Goal: Task Accomplishment & Management: Manage account settings

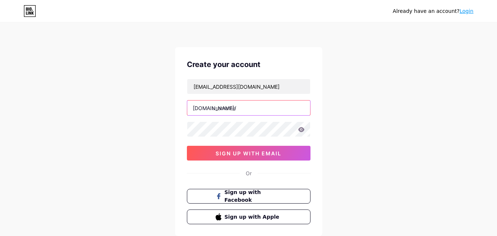
paste input "wheelmax"
type input "wheelmax"
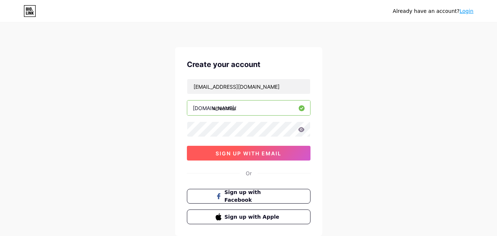
click at [240, 154] on span "sign up with email" at bounding box center [248, 153] width 66 height 6
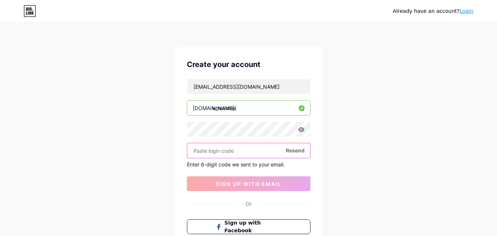
paste input "170715"
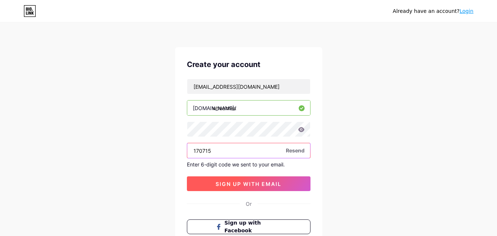
type input "170715"
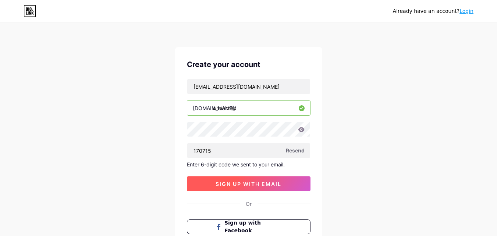
click at [253, 182] on span "sign up with email" at bounding box center [248, 183] width 66 height 6
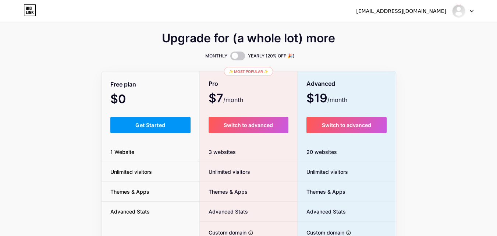
click at [413, 12] on div "[EMAIL_ADDRESS][DOMAIN_NAME]" at bounding box center [401, 11] width 90 height 8
click at [459, 8] on img at bounding box center [458, 11] width 12 height 12
click at [398, 32] on link "Dashboard" at bounding box center [426, 30] width 91 height 20
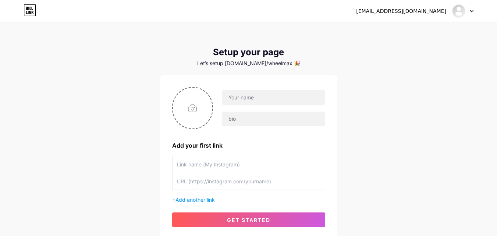
scroll to position [56, 0]
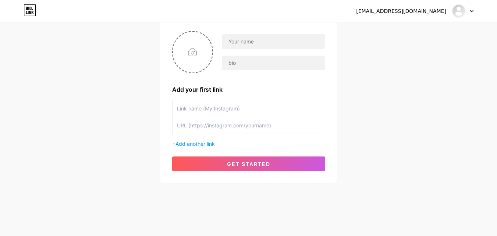
click at [199, 112] on input "text" at bounding box center [248, 108] width 143 height 17
click at [207, 124] on input "text" at bounding box center [248, 125] width 143 height 17
click at [196, 43] on input "file" at bounding box center [193, 52] width 40 height 41
type input "C:\fakepath\Weel.jpg"
click at [235, 41] on input "text" at bounding box center [273, 41] width 102 height 15
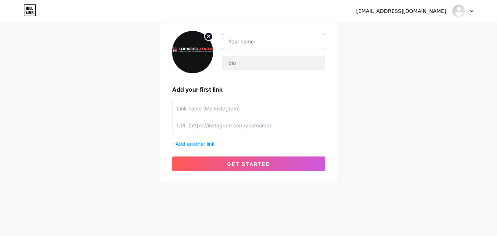
click at [241, 43] on input "text" at bounding box center [273, 41] width 102 height 15
paste input "wheelmax"
type input "wheelmax"
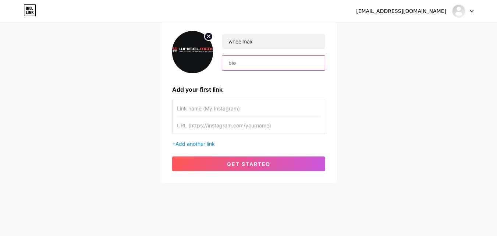
click at [244, 57] on input "text" at bounding box center [273, 62] width 102 height 15
paste input "Identifying the best tire and wheel? [DOMAIN_NAME] Offering premium automotive …"
drag, startPoint x: 219, startPoint y: 64, endPoint x: 490, endPoint y: 65, distance: 270.5
click at [490, 65] on div "[EMAIL_ADDRESS][DOMAIN_NAME] Dashboard Logout Setup your page Let’s setup [DOMA…" at bounding box center [248, 75] width 497 height 262
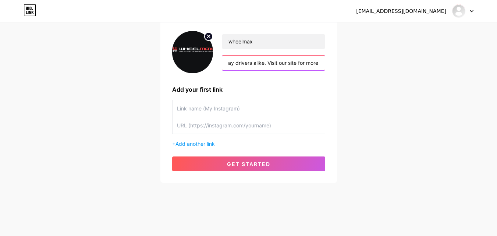
click at [312, 62] on input "Identifying the best tire and wheel? [DOMAIN_NAME] Offering premium automotive …" at bounding box center [273, 62] width 102 height 15
click at [320, 64] on input "Identifying the best tire and wheel? [DOMAIN_NAME] Offering premium automotive …" at bounding box center [273, 62] width 102 height 15
drag, startPoint x: 320, startPoint y: 64, endPoint x: 265, endPoint y: 65, distance: 54.8
click at [265, 65] on input "Identifying the best tire and wheel? [DOMAIN_NAME] Offering premium automotive …" at bounding box center [273, 62] width 102 height 15
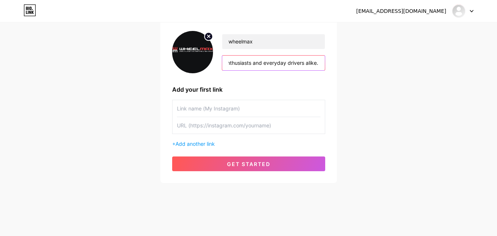
type input "Identifying the best tire and wheel? [DOMAIN_NAME] Offering premium automotive …"
click at [219, 114] on input "text" at bounding box center [248, 108] width 143 height 17
type input "Website"
click at [259, 121] on input "text" at bounding box center [248, 125] width 143 height 17
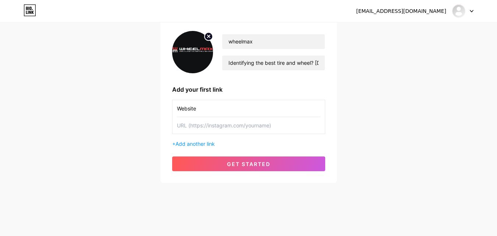
click at [194, 126] on input "text" at bounding box center [248, 125] width 143 height 17
paste input "[URL][DOMAIN_NAME]"
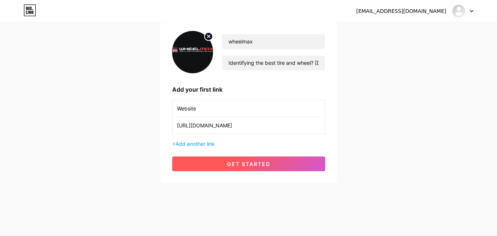
type input "[URL][DOMAIN_NAME]"
click at [218, 162] on button "get started" at bounding box center [248, 163] width 153 height 15
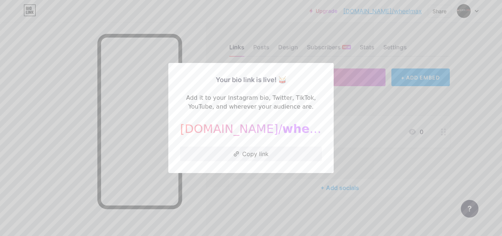
click at [428, 158] on div at bounding box center [251, 118] width 502 height 236
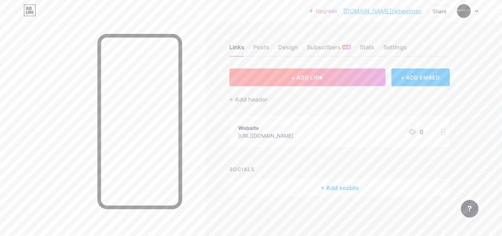
click at [268, 73] on button "+ ADD LINK" at bounding box center [307, 77] width 156 height 18
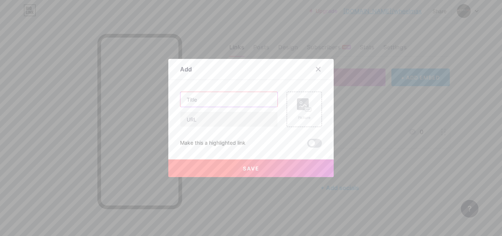
click at [203, 99] on input "text" at bounding box center [228, 99] width 97 height 15
click at [315, 70] on icon at bounding box center [318, 69] width 6 height 6
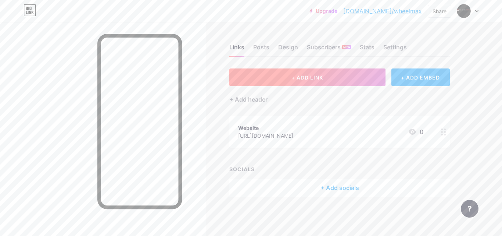
click at [273, 79] on button "+ ADD LINK" at bounding box center [307, 77] width 156 height 18
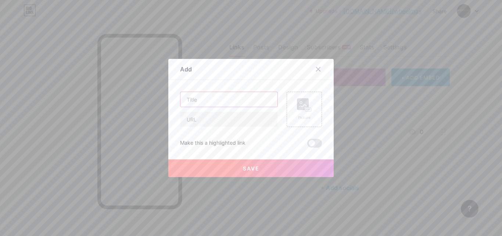
click at [193, 93] on input "text" at bounding box center [228, 99] width 97 height 15
click at [229, 97] on input "text" at bounding box center [228, 99] width 97 height 15
type input "Facebook"
click at [230, 124] on input "text" at bounding box center [228, 119] width 97 height 15
paste input "[URL][DOMAIN_NAME]"
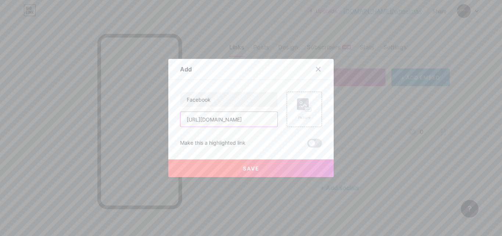
scroll to position [0, 33]
type input "[URL][DOMAIN_NAME]"
click at [247, 162] on button "Save" at bounding box center [250, 168] width 165 height 18
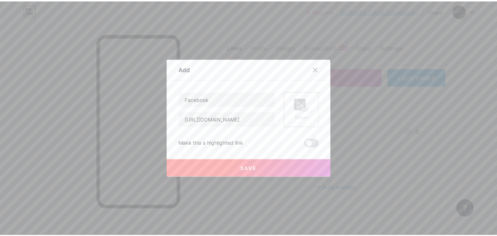
scroll to position [0, 0]
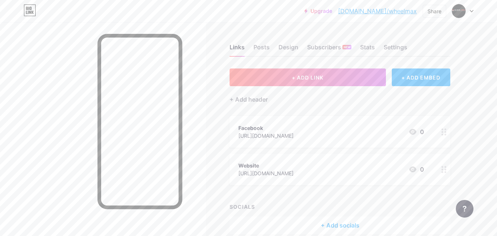
click at [348, 219] on div "+ Add socials" at bounding box center [339, 225] width 221 height 18
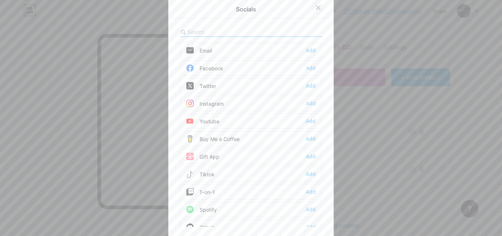
click at [315, 8] on icon at bounding box center [318, 8] width 6 height 6
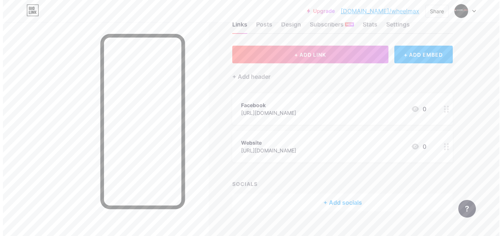
scroll to position [35, 0]
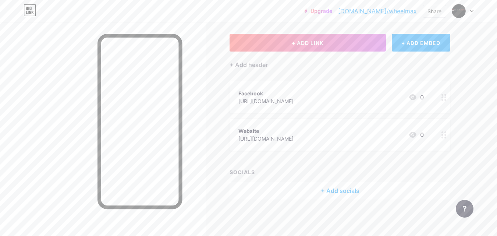
click at [333, 190] on div "+ Add socials" at bounding box center [339, 191] width 221 height 18
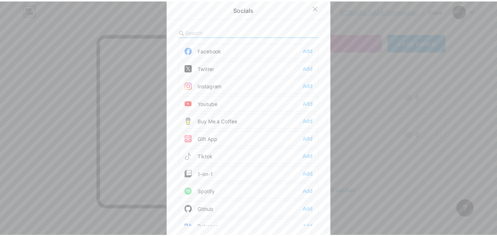
scroll to position [0, 0]
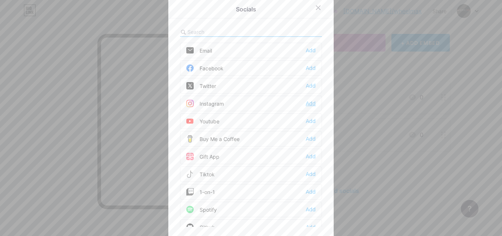
click at [307, 103] on div "Add" at bounding box center [311, 103] width 10 height 7
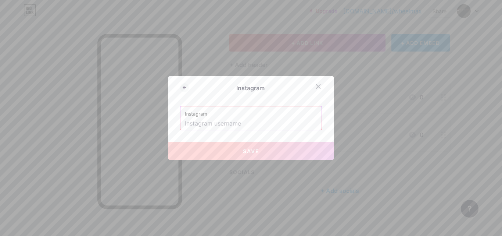
click at [225, 123] on input "text" at bounding box center [251, 123] width 132 height 12
paste input "[URL][DOMAIN_NAME]"
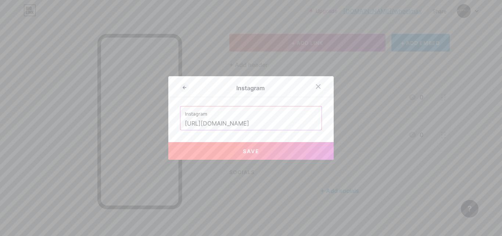
click at [229, 144] on button "Save" at bounding box center [250, 151] width 165 height 18
type input "[URL][DOMAIN_NAME][DOMAIN_NAME]"
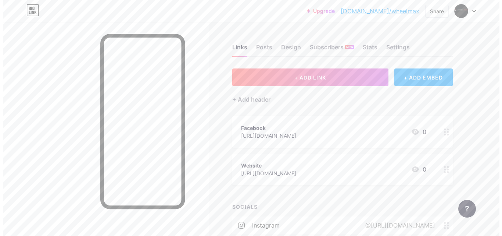
scroll to position [57, 0]
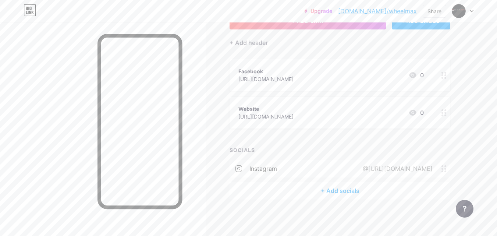
click at [352, 187] on div "+ Add socials" at bounding box center [339, 191] width 221 height 18
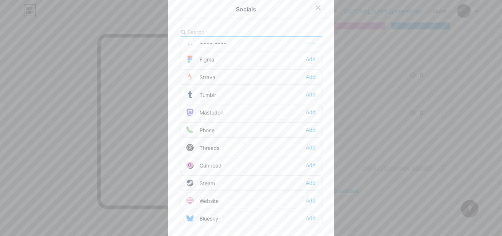
scroll to position [663, 0]
click at [307, 199] on div "Add" at bounding box center [311, 198] width 10 height 7
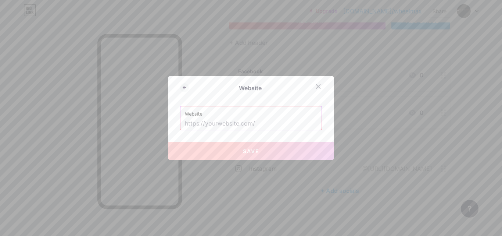
click at [492, 203] on div at bounding box center [251, 118] width 502 height 236
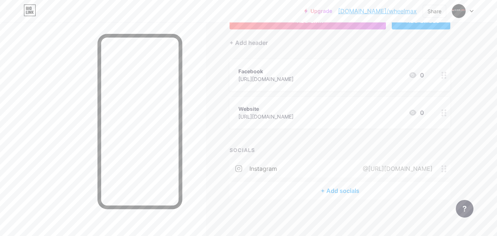
click at [342, 187] on div "+ Add socials" at bounding box center [339, 191] width 221 height 18
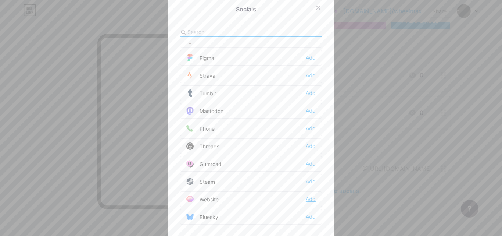
click at [309, 201] on div "Add" at bounding box center [311, 198] width 10 height 7
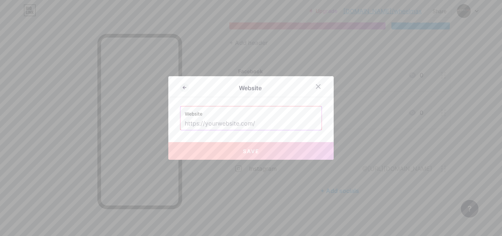
click at [269, 121] on input "text" at bounding box center [251, 123] width 132 height 12
paste input "[URL][DOMAIN_NAME]"
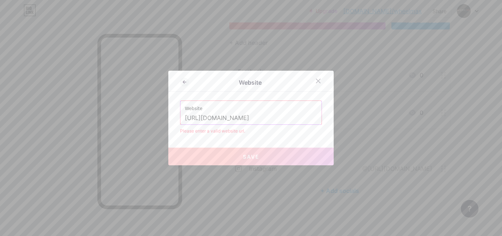
type input "[URL][DOMAIN_NAME]"
click at [212, 161] on button "Save" at bounding box center [250, 156] width 165 height 18
click at [315, 76] on div at bounding box center [318, 80] width 13 height 13
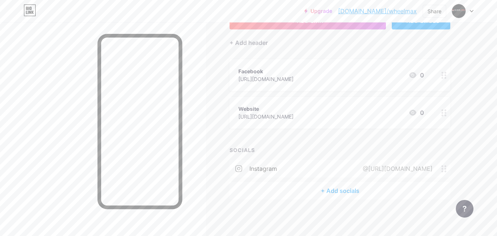
click at [351, 167] on div "@[URL][DOMAIN_NAME]" at bounding box center [396, 168] width 90 height 9
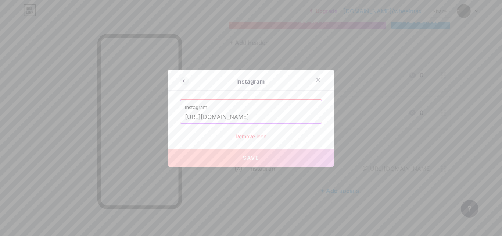
click at [257, 140] on div "Remove icon" at bounding box center [251, 136] width 142 height 8
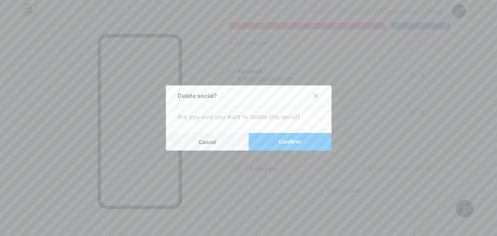
click at [275, 143] on button "Confirm" at bounding box center [289, 142] width 83 height 18
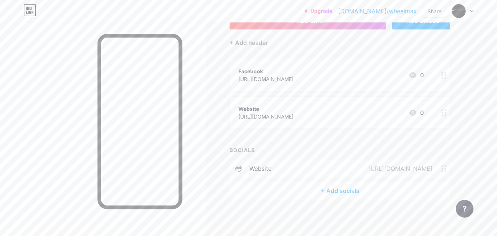
click at [244, 165] on span at bounding box center [239, 168] width 20 height 7
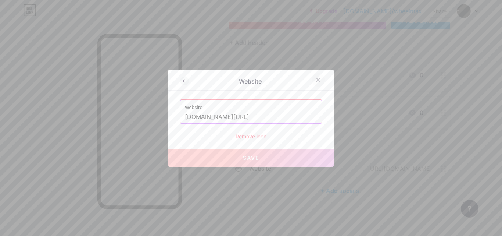
click at [316, 75] on div at bounding box center [318, 79] width 13 height 13
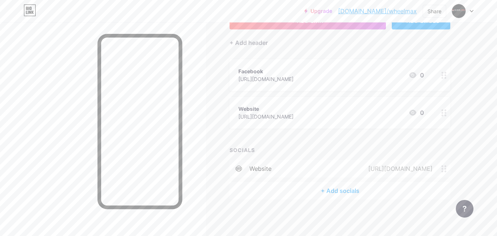
click at [338, 193] on div "+ Add socials" at bounding box center [339, 191] width 221 height 18
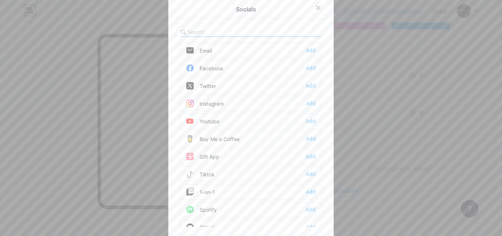
click at [316, 102] on div "Instagram Add" at bounding box center [251, 103] width 142 height 15
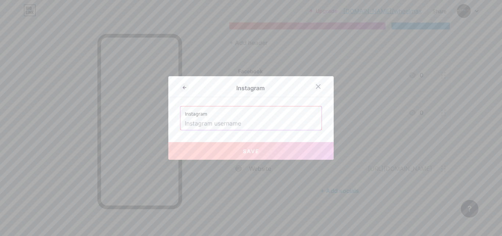
click at [238, 120] on input "text" at bounding box center [251, 123] width 132 height 12
paste input "[URL][DOMAIN_NAME]"
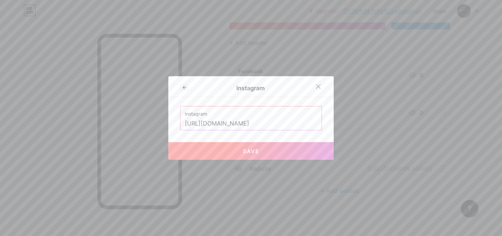
click at [264, 147] on button "Save" at bounding box center [250, 151] width 165 height 18
type input "[URL][DOMAIN_NAME][DOMAIN_NAME]"
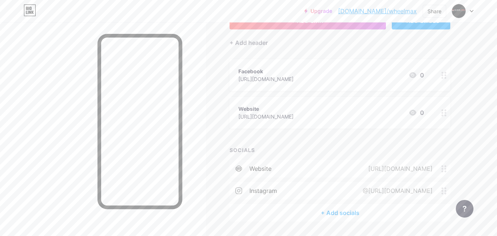
click at [342, 206] on div "+ Add socials" at bounding box center [339, 213] width 221 height 18
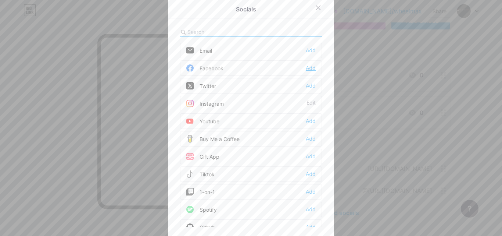
click at [306, 65] on div "Add" at bounding box center [311, 67] width 10 height 7
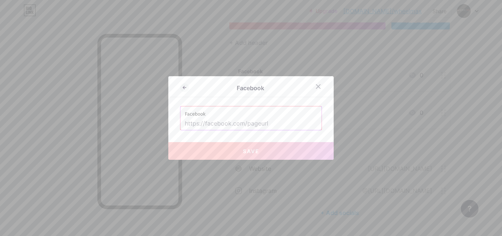
click at [239, 128] on input "text" at bounding box center [251, 123] width 132 height 12
paste input "[URL][DOMAIN_NAME]"
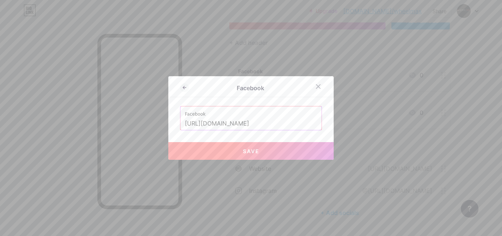
scroll to position [0, 2]
type input "[URL][DOMAIN_NAME]"
click at [244, 153] on span "Save" at bounding box center [251, 151] width 17 height 6
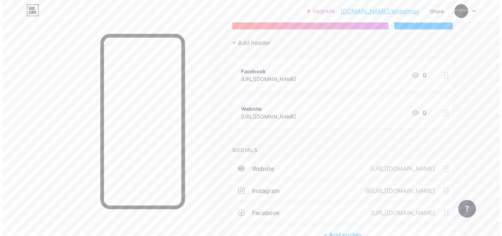
scroll to position [93, 0]
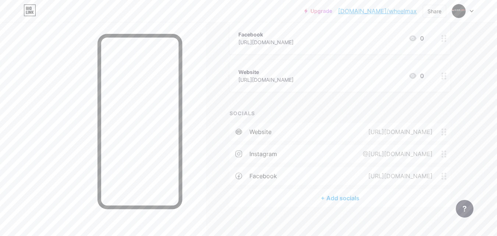
click at [328, 199] on div "+ Add socials" at bounding box center [339, 198] width 221 height 18
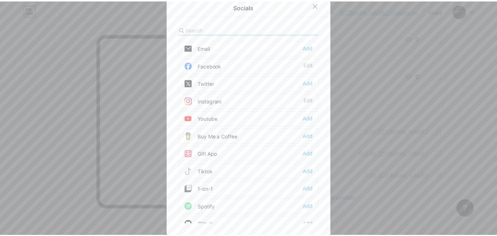
scroll to position [0, 0]
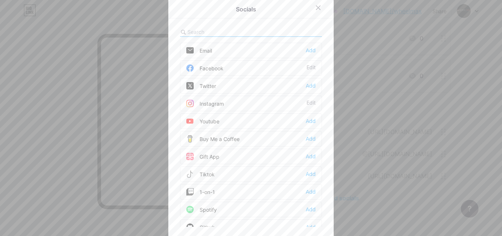
click at [302, 85] on div "Twitter Add" at bounding box center [251, 85] width 142 height 15
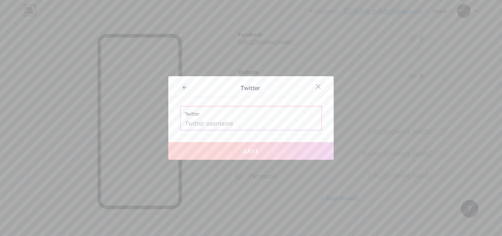
click at [226, 123] on input "text" at bounding box center [251, 123] width 132 height 12
paste input "[URL][DOMAIN_NAME]"
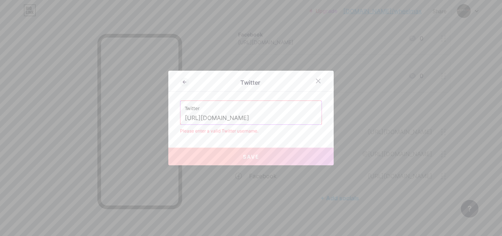
type input "[URL][DOMAIN_NAME]"
click at [260, 155] on button "Save" at bounding box center [250, 156] width 165 height 18
click at [316, 79] on icon at bounding box center [318, 81] width 6 height 6
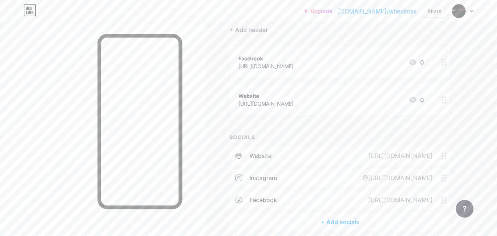
scroll to position [57, 0]
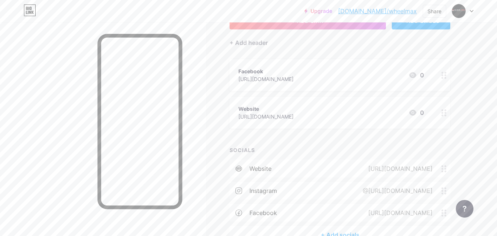
click at [442, 76] on icon at bounding box center [443, 75] width 5 height 7
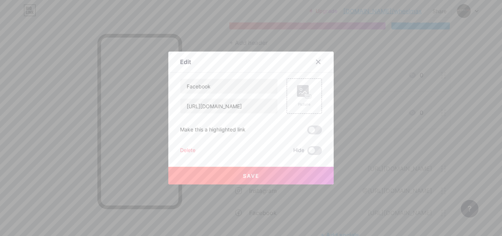
click at [180, 150] on div "Delete" at bounding box center [187, 150] width 15 height 9
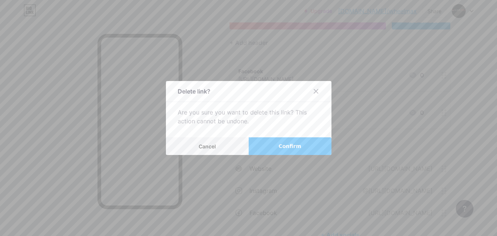
click at [296, 144] on span "Confirm" at bounding box center [289, 146] width 23 height 8
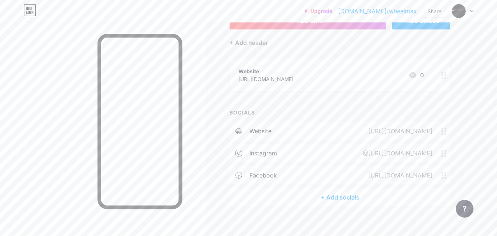
click at [444, 75] on icon at bounding box center [443, 75] width 5 height 7
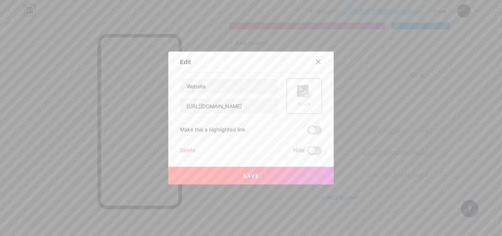
click at [187, 150] on div "Delete" at bounding box center [187, 150] width 15 height 9
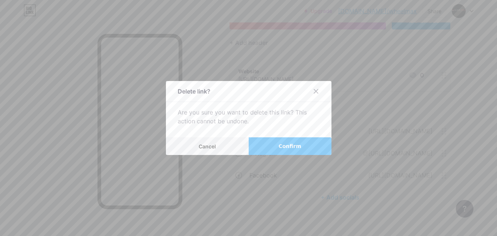
click at [316, 144] on button "Confirm" at bounding box center [289, 146] width 83 height 18
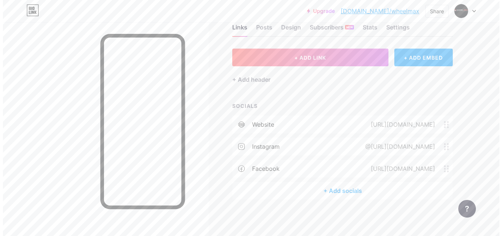
scroll to position [0, 0]
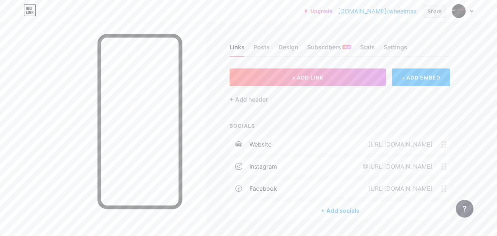
click at [436, 11] on div "Share" at bounding box center [434, 11] width 14 height 8
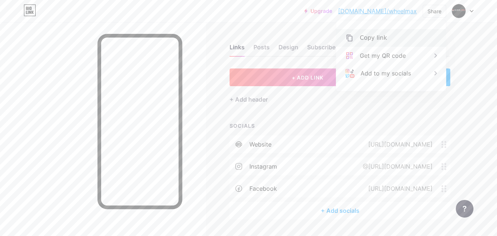
click at [380, 38] on div "Copy link" at bounding box center [372, 37] width 27 height 9
click at [373, 170] on div "@[URL][DOMAIN_NAME]" at bounding box center [396, 166] width 90 height 9
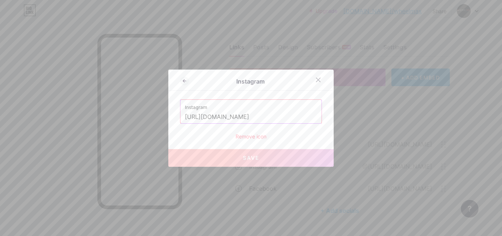
drag, startPoint x: 305, startPoint y: 116, endPoint x: 139, endPoint y: 116, distance: 166.5
click at [139, 116] on div "Instagram Instagram [URL][DOMAIN_NAME] Remove icon Save" at bounding box center [251, 118] width 502 height 236
click at [308, 112] on input "[URL][DOMAIN_NAME]" at bounding box center [251, 117] width 132 height 12
click at [259, 168] on div at bounding box center [251, 118] width 502 height 236
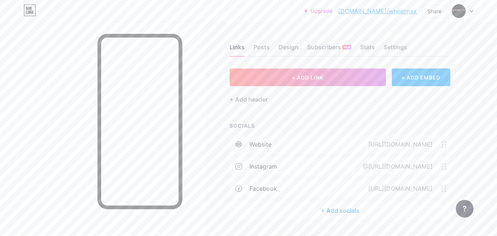
click at [383, 166] on div "@[URL][DOMAIN_NAME]" at bounding box center [396, 166] width 90 height 9
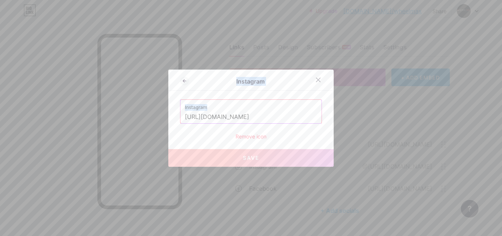
drag, startPoint x: 307, startPoint y: 108, endPoint x: 40, endPoint y: 120, distance: 267.4
click at [29, 118] on div "Instagram Instagram [URL][DOMAIN_NAME] Remove icon Save" at bounding box center [251, 118] width 502 height 236
click at [224, 119] on input "[URL][DOMAIN_NAME]" at bounding box center [251, 117] width 132 height 12
click at [224, 118] on input "[URL][DOMAIN_NAME]" at bounding box center [251, 117] width 132 height 12
click at [224, 118] on div "Instagram" at bounding box center [251, 111] width 142 height 24
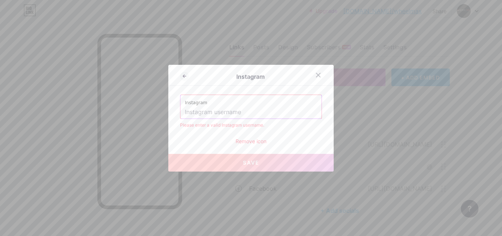
paste input "[URL][DOMAIN_NAME]"
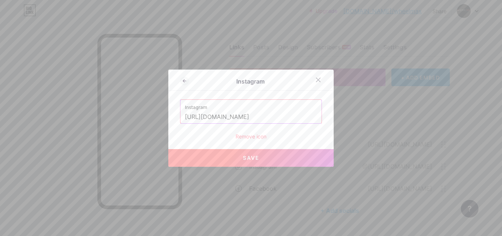
click at [243, 160] on span "Save" at bounding box center [251, 157] width 17 height 6
type input "[URL][DOMAIN_NAME][DOMAIN_NAME]"
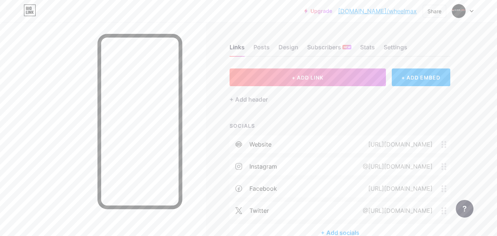
drag, startPoint x: 245, startPoint y: 117, endPoint x: 83, endPoint y: 113, distance: 162.5
click at [366, 166] on div "@[URL][DOMAIN_NAME]" at bounding box center [396, 166] width 90 height 9
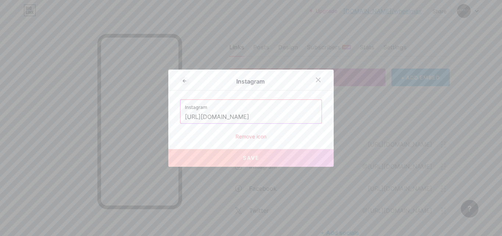
drag, startPoint x: 308, startPoint y: 119, endPoint x: 0, endPoint y: 119, distance: 308.0
click at [0, 119] on div "Instagram Instagram [URL][DOMAIN_NAME] Remove icon Save" at bounding box center [251, 118] width 502 height 236
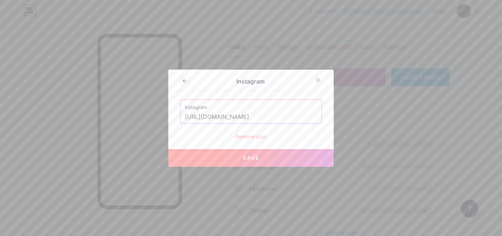
click at [269, 158] on button "Save" at bounding box center [250, 158] width 165 height 18
type input "[URL][DOMAIN_NAME][DOMAIN_NAME]"
drag, startPoint x: 199, startPoint y: 117, endPoint x: 42, endPoint y: 116, distance: 157.7
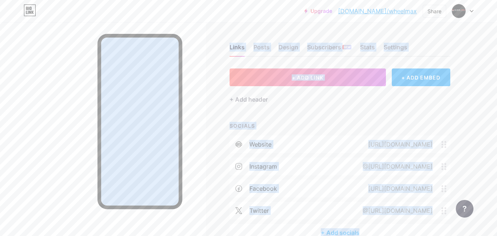
click at [322, 122] on div "SOCIALS" at bounding box center [339, 126] width 221 height 8
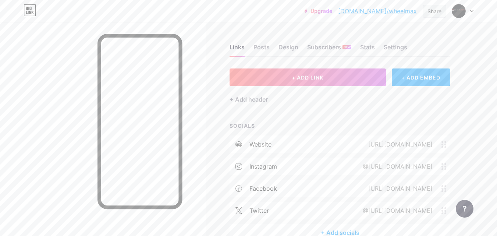
click at [427, 8] on div "Share" at bounding box center [434, 11] width 14 height 8
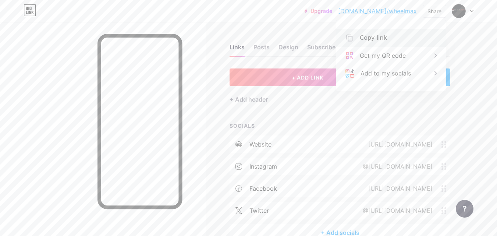
click at [372, 40] on div "Copy link" at bounding box center [372, 37] width 27 height 9
click at [441, 214] on div "@[URL][DOMAIN_NAME]" at bounding box center [400, 210] width 99 height 9
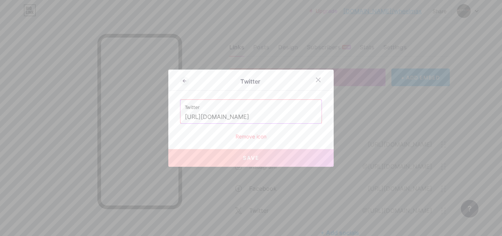
click at [241, 136] on div "Remove icon" at bounding box center [251, 136] width 142 height 8
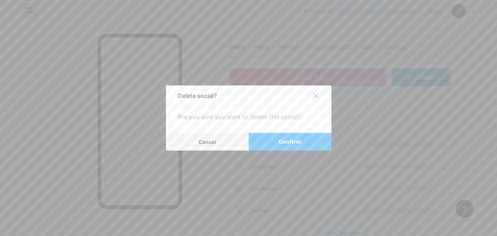
click at [281, 141] on span "Confirm" at bounding box center [289, 142] width 23 height 8
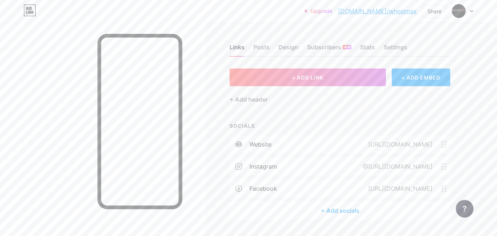
click at [443, 169] on icon at bounding box center [443, 166] width 5 height 7
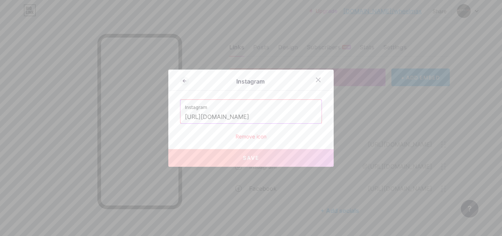
click at [246, 137] on div "Remove icon" at bounding box center [251, 136] width 142 height 8
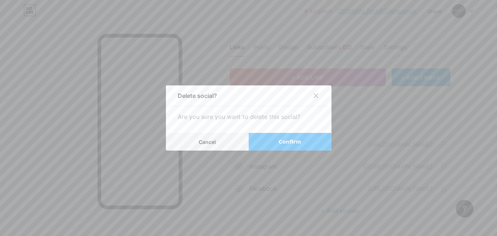
click at [290, 136] on button "Confirm" at bounding box center [289, 142] width 83 height 18
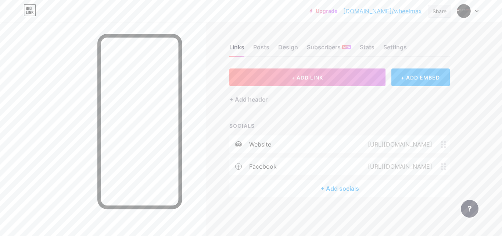
click at [444, 10] on div "Share" at bounding box center [440, 11] width 14 height 8
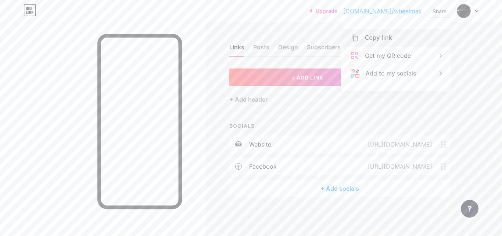
click at [379, 34] on div "Copy link" at bounding box center [378, 37] width 27 height 9
